Goal: Find specific page/section: Find specific page/section

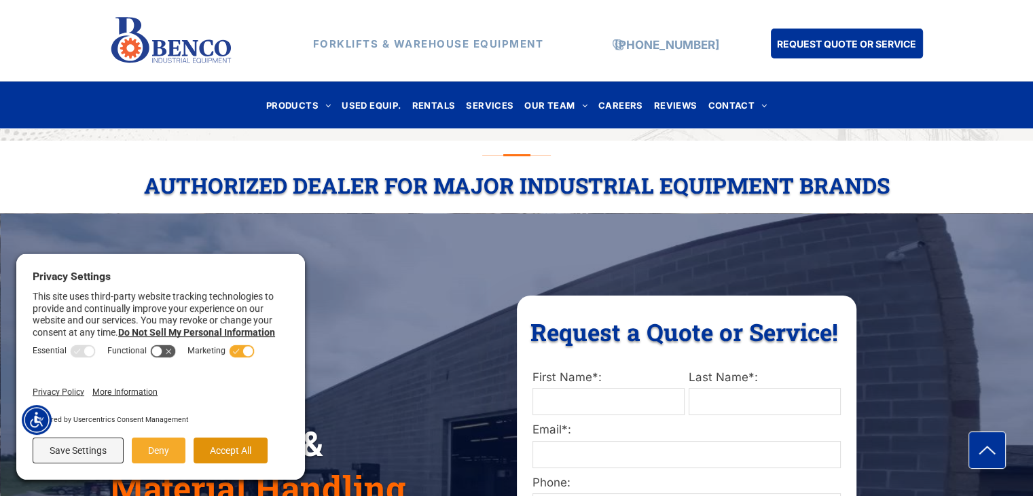
click at [239, 453] on button "Accept All" at bounding box center [230, 450] width 74 height 26
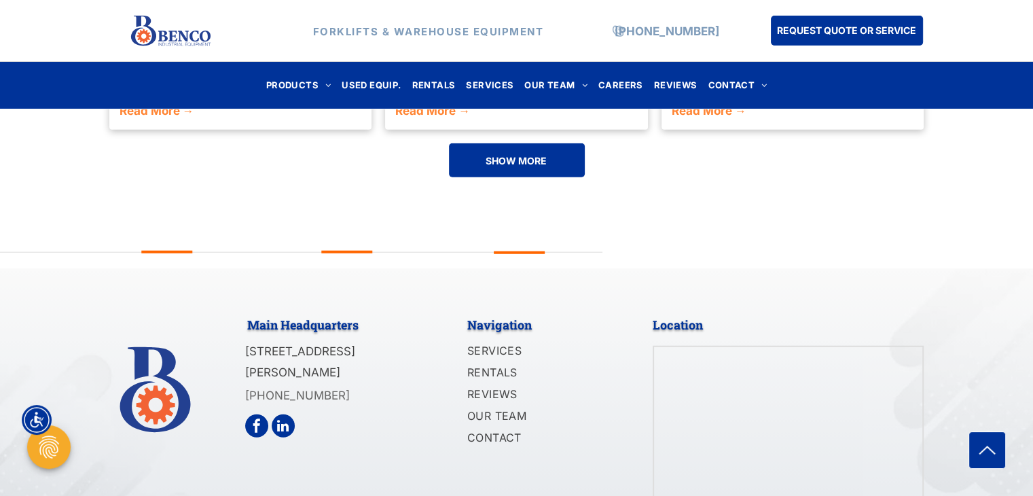
scroll to position [3392, 0]
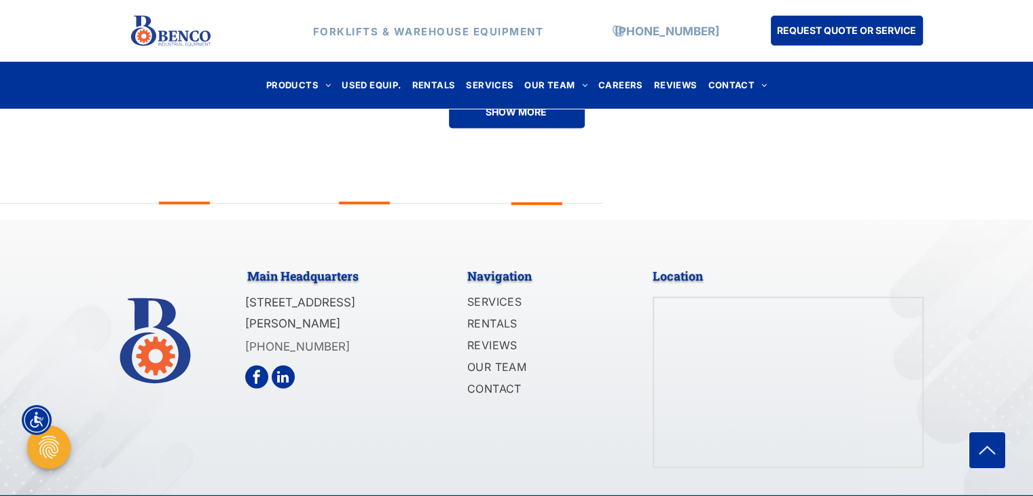
drag, startPoint x: 420, startPoint y: 287, endPoint x: 244, endPoint y: 265, distance: 176.6
click at [245, 265] on div "Main Headquarters 1140 Mid Rivers Industrial Drive Saint Peters, MO 63376 (636)…" at bounding box center [347, 364] width 204 height 207
copy span "[STREET_ADDRESS][PERSON_NAME]"
drag, startPoint x: 575, startPoint y: 476, endPoint x: 422, endPoint y: 472, distance: 153.5
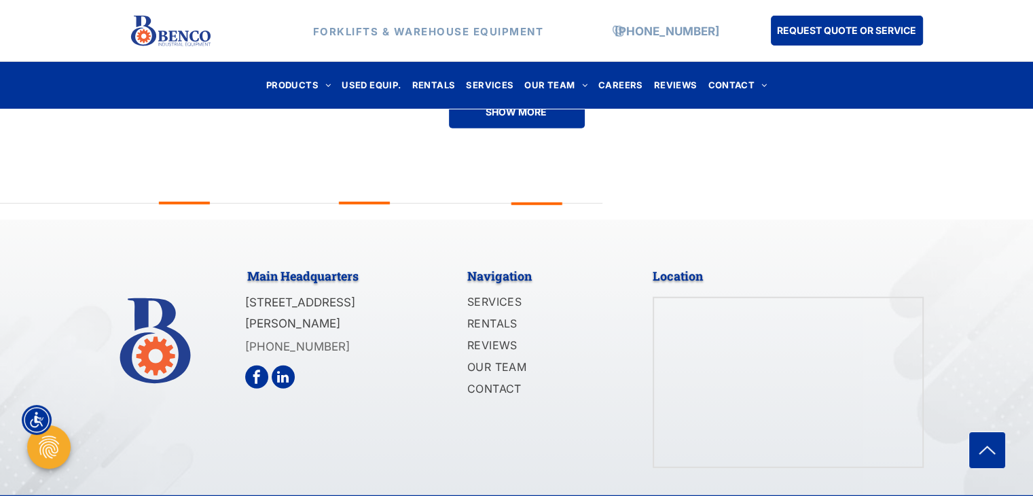
copy span "Benco Industrial Equipment LLC"
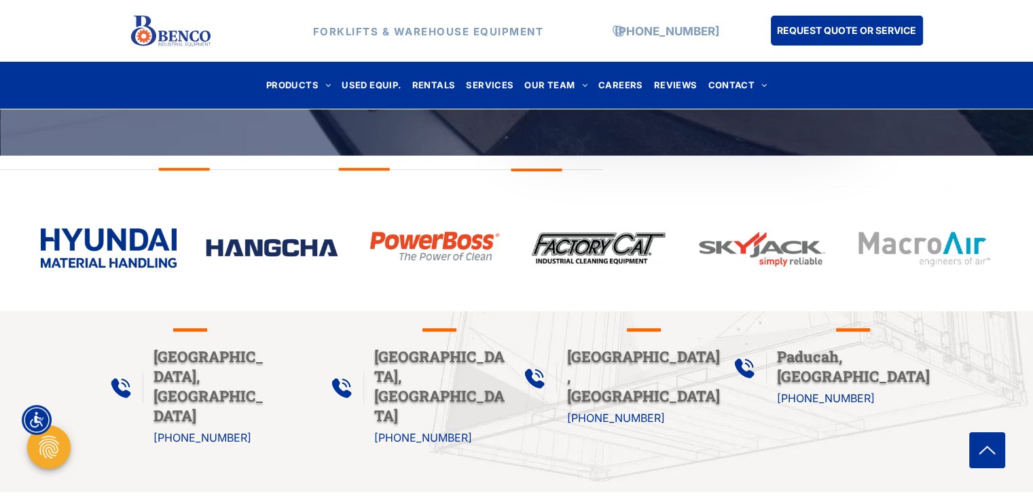
scroll to position [595, 0]
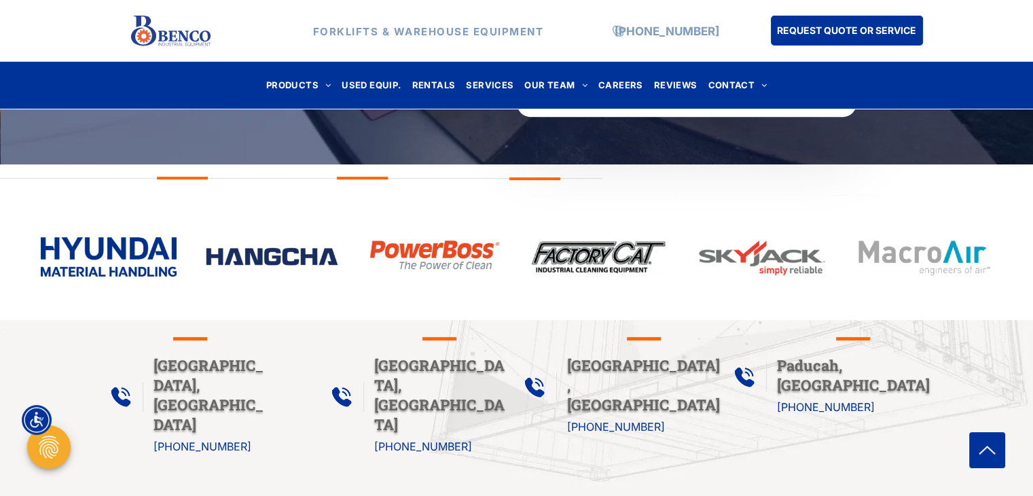
click at [889, 249] on img at bounding box center [924, 257] width 136 height 43
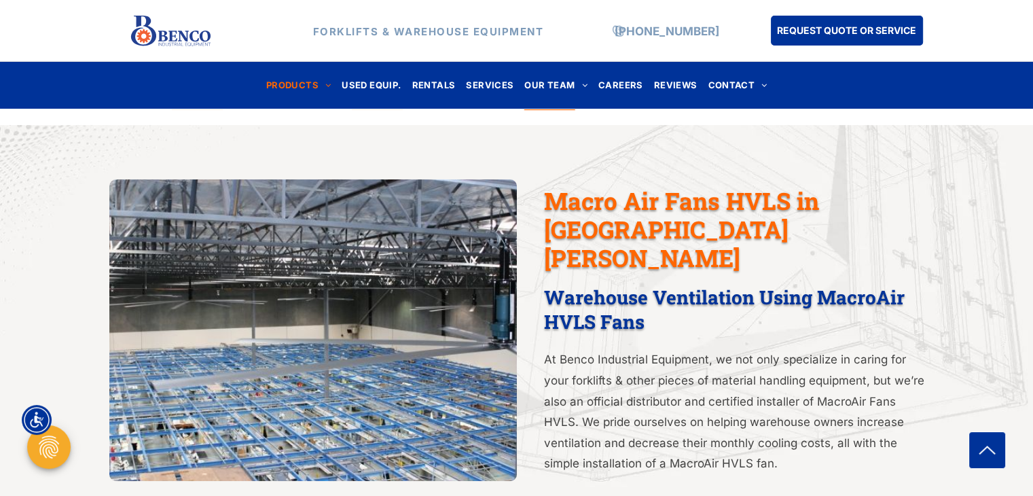
scroll to position [456, 0]
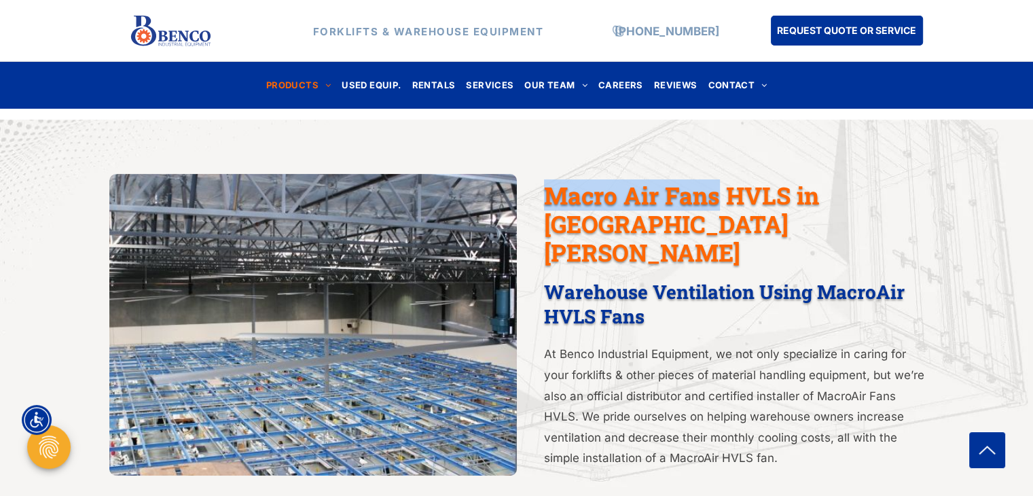
drag, startPoint x: 716, startPoint y: 196, endPoint x: 549, endPoint y: 188, distance: 167.2
click at [549, 188] on span "Macro Air Fans HVLS in St. Louis" at bounding box center [681, 223] width 275 height 88
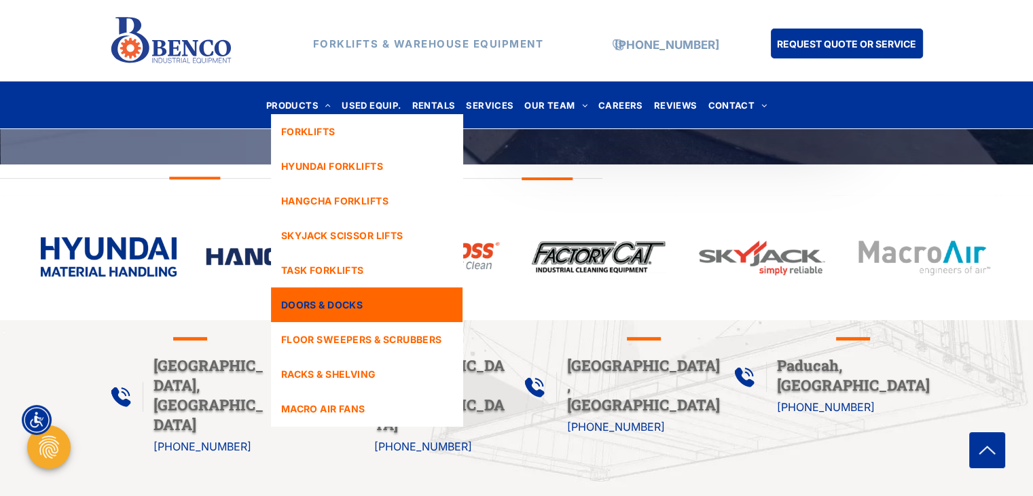
click at [348, 303] on span "DOORS & DOCKS" at bounding box center [321, 304] width 81 height 14
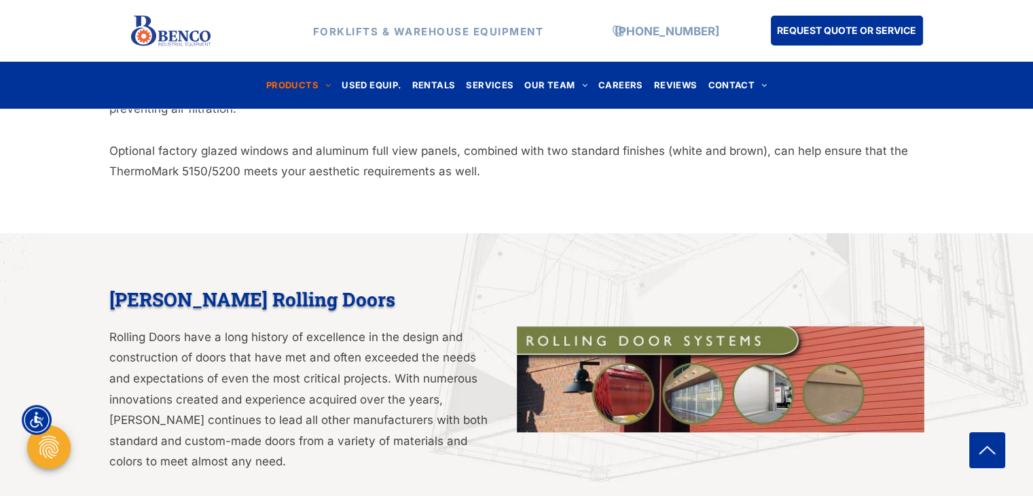
scroll to position [1371, 0]
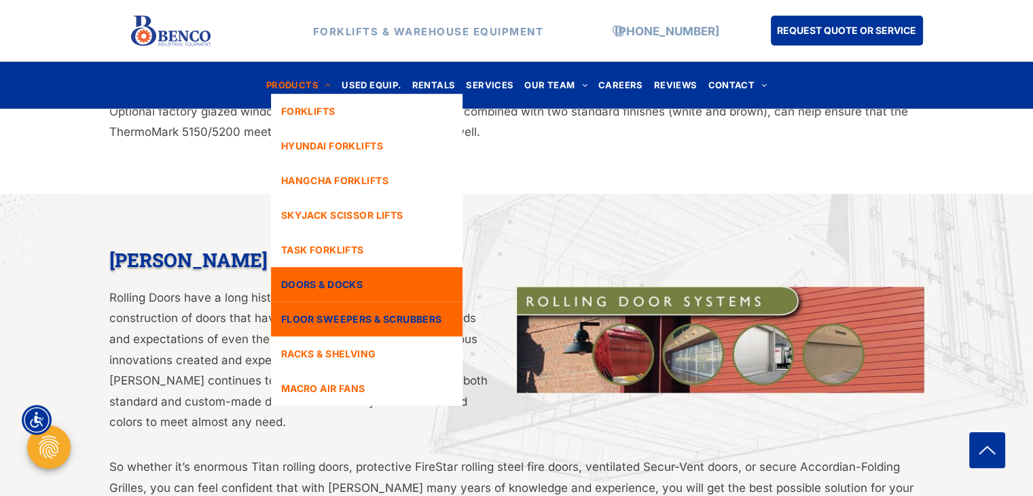
click at [396, 316] on span "FLOOR SWEEPERS & SCRUBBERS" at bounding box center [361, 319] width 161 height 14
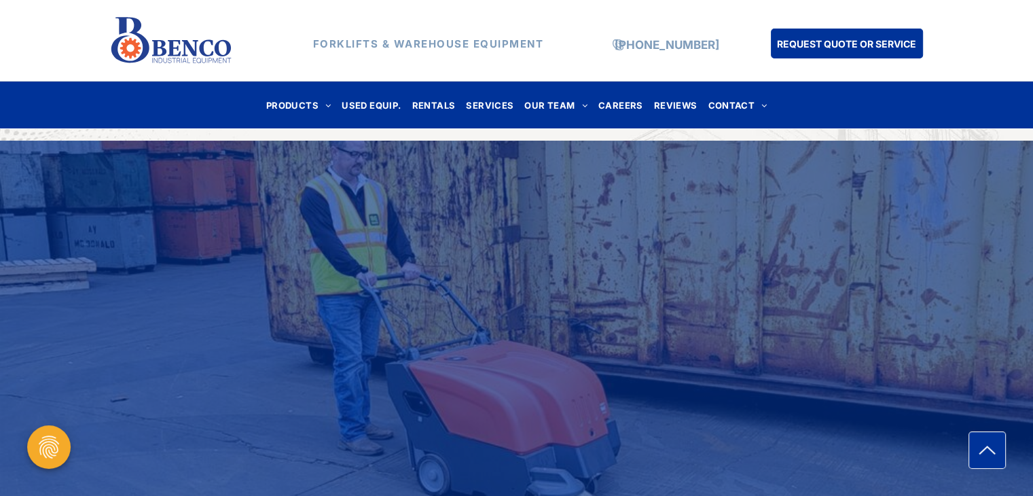
click at [396, 316] on div "Floor Sweepers & Scrubbers" at bounding box center [516, 341] width 1033 height 262
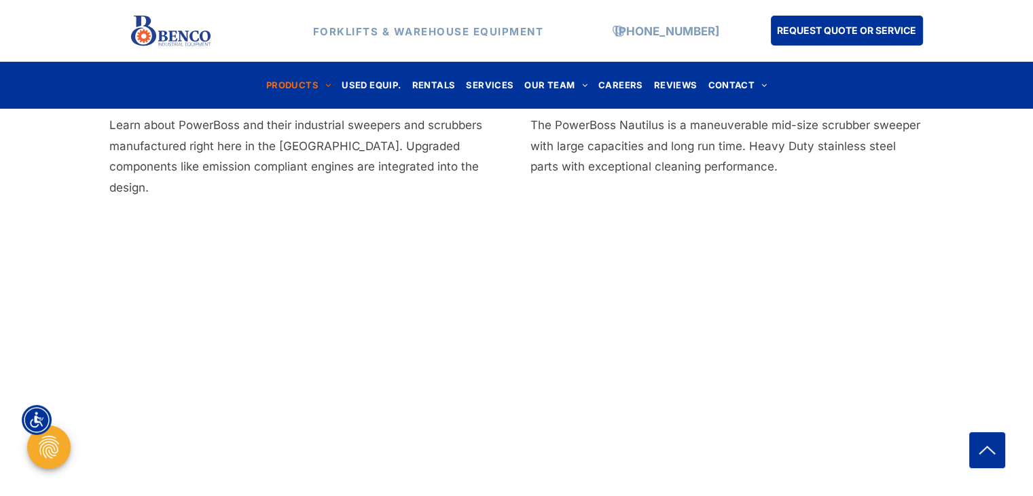
scroll to position [958, 0]
